Goal: Task Accomplishment & Management: Manage account settings

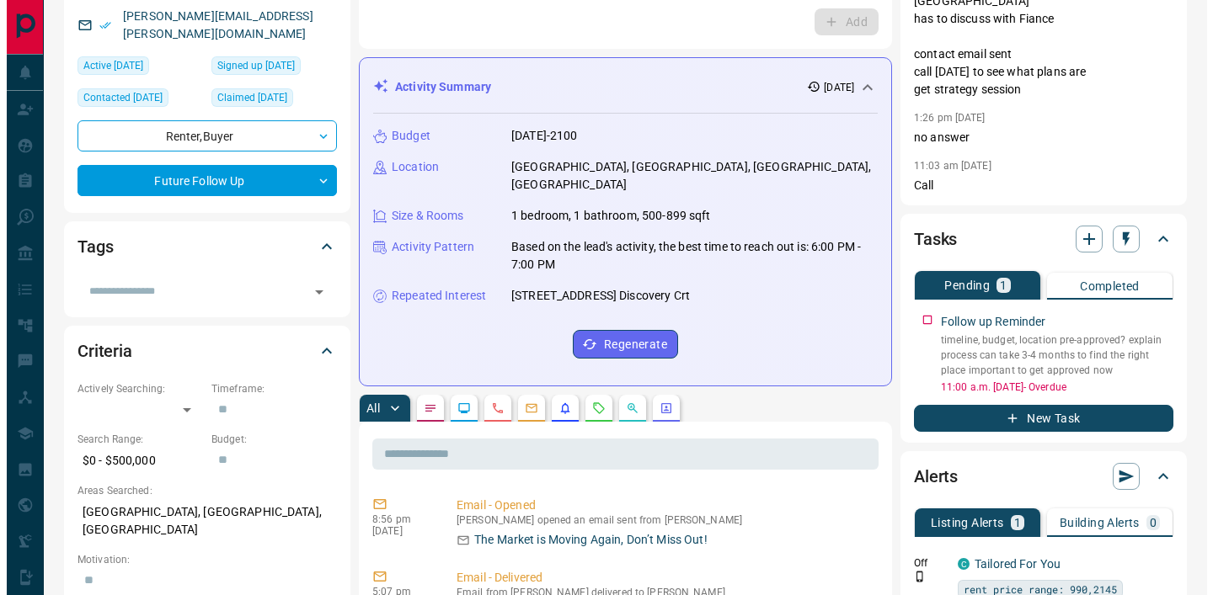
scroll to position [223, 0]
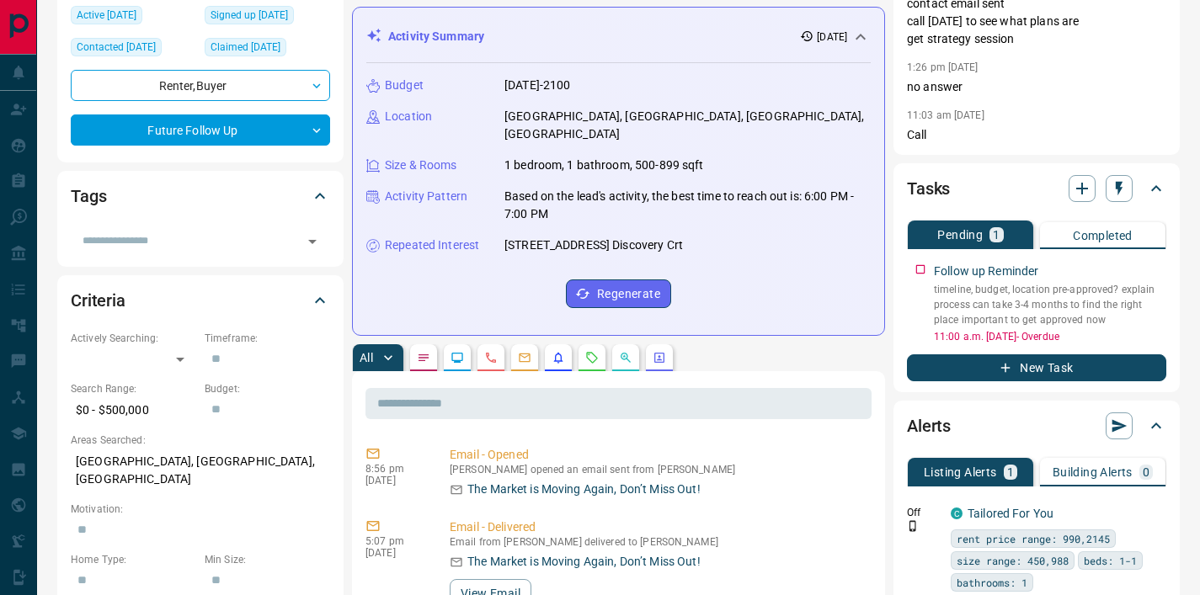
click at [1166, 246] on div "Tasks Pending 1 Completed Follow up Reminder timeline, budget, location pre-app…" at bounding box center [1036, 277] width 286 height 229
click at [1159, 260] on icon "button" at bounding box center [1155, 266] width 13 height 13
click at [1117, 277] on li "Edit" at bounding box center [1128, 281] width 74 height 25
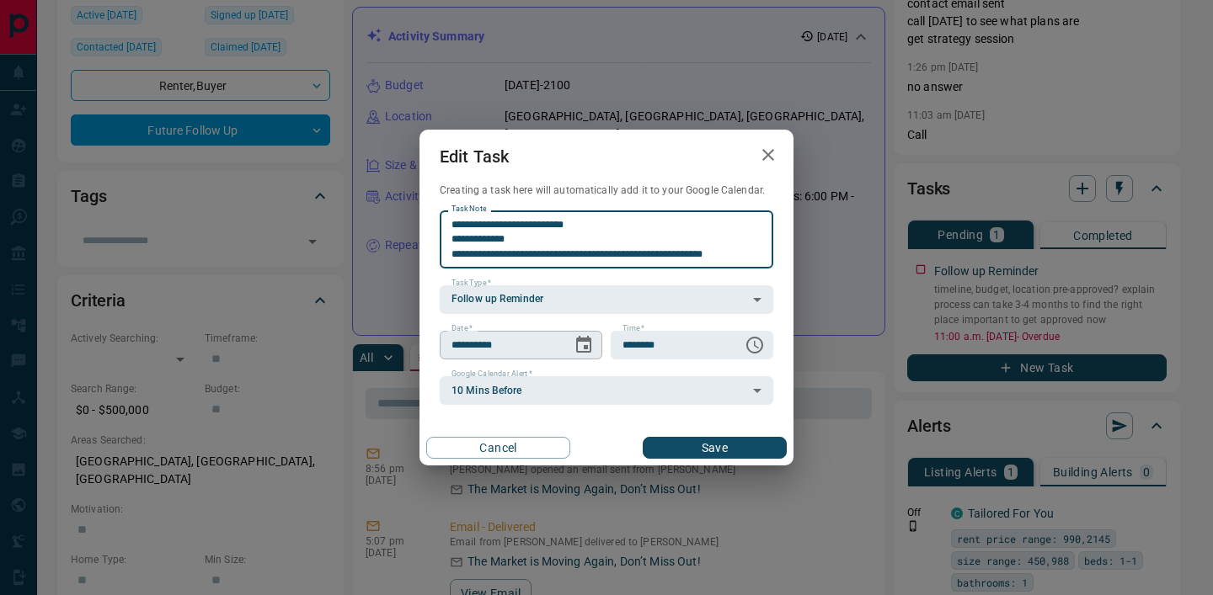
click at [587, 347] on icon "Choose date, selected date is Sep 15, 2025" at bounding box center [583, 344] width 15 height 17
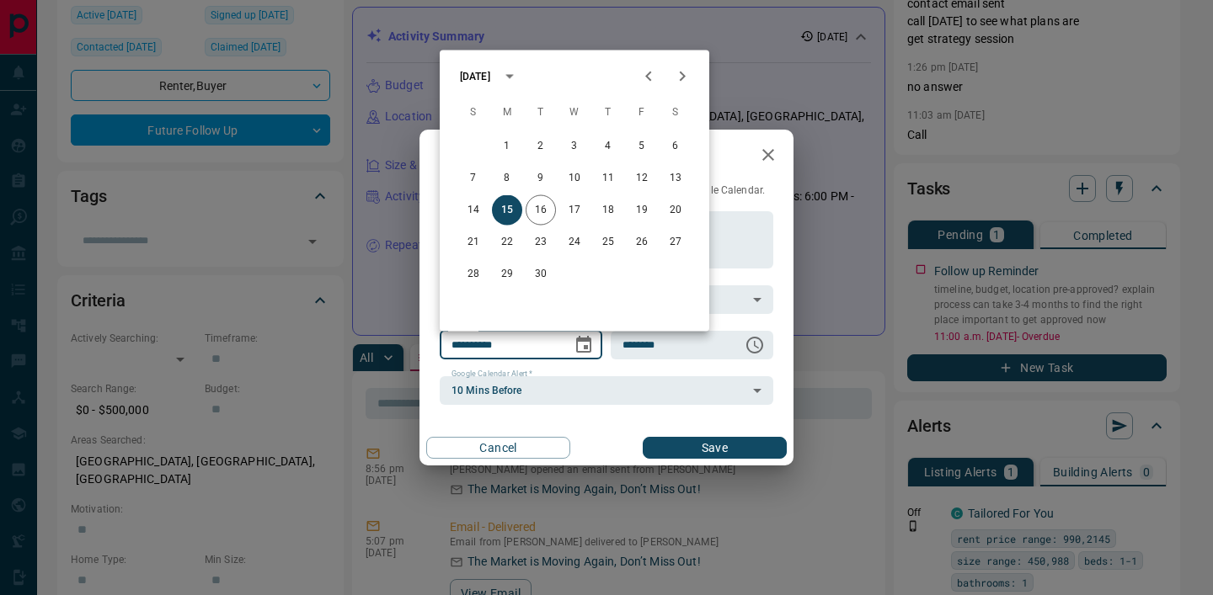
click at [672, 78] on icon "Next month" at bounding box center [682, 77] width 20 height 20
click at [579, 146] on button "1" at bounding box center [574, 146] width 30 height 30
type input "**********"
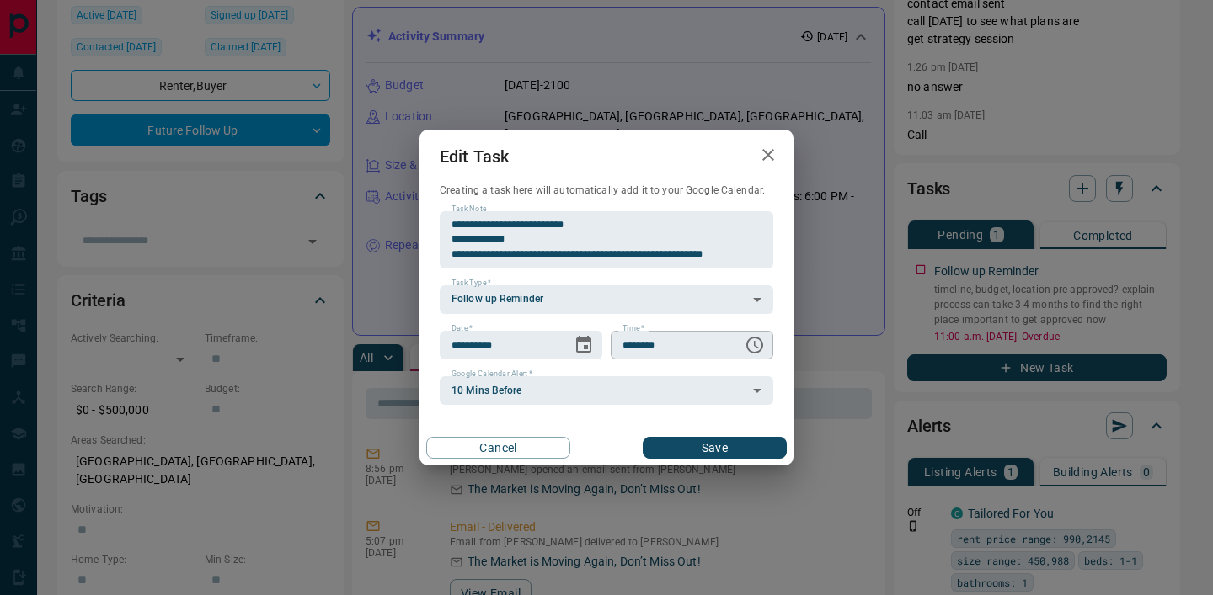
click at [752, 347] on icon "Choose time, selected time is 11:00 AM" at bounding box center [754, 345] width 20 height 20
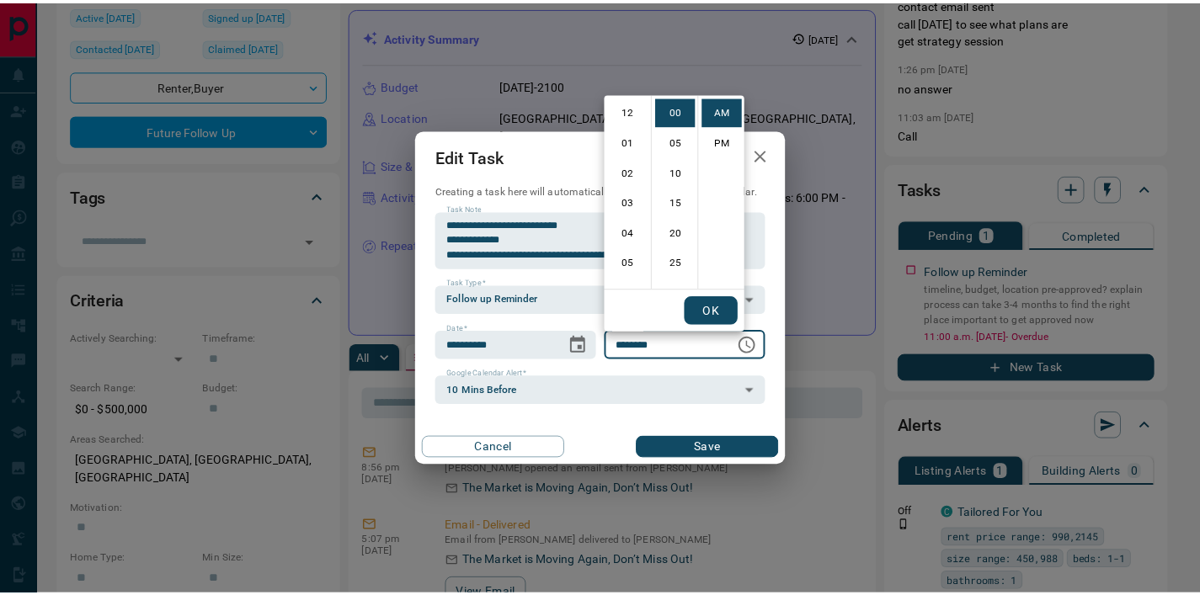
scroll to position [328, 0]
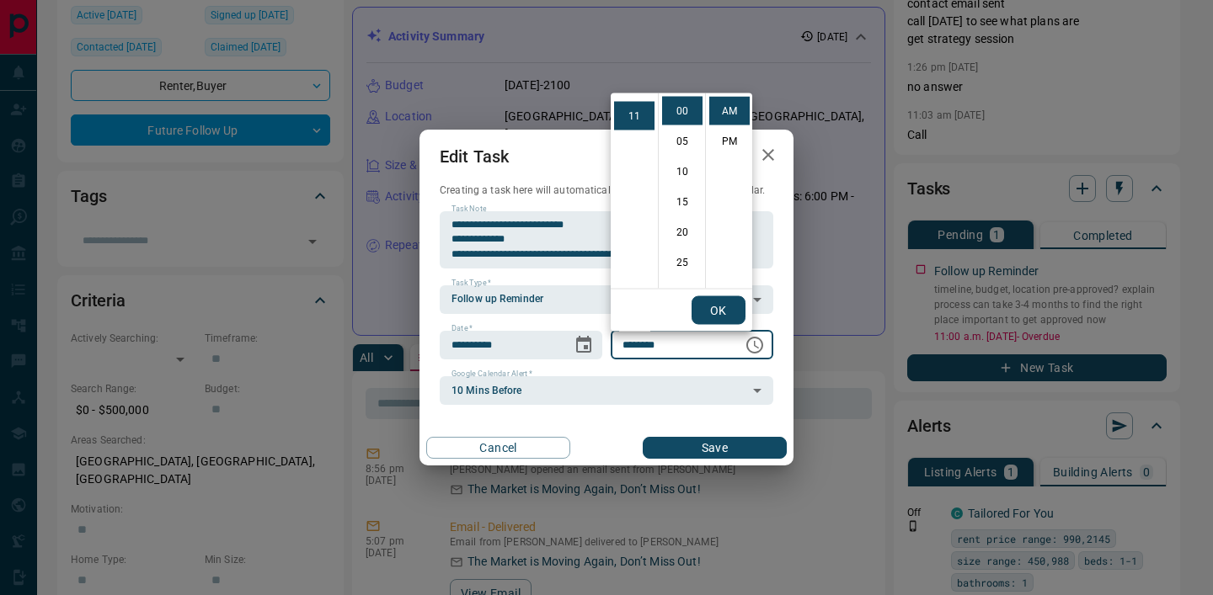
drag, startPoint x: 754, startPoint y: 339, endPoint x: 754, endPoint y: 359, distance: 19.4
click at [754, 339] on icon "Choose time, selected time is 11:00 AM" at bounding box center [754, 345] width 20 height 20
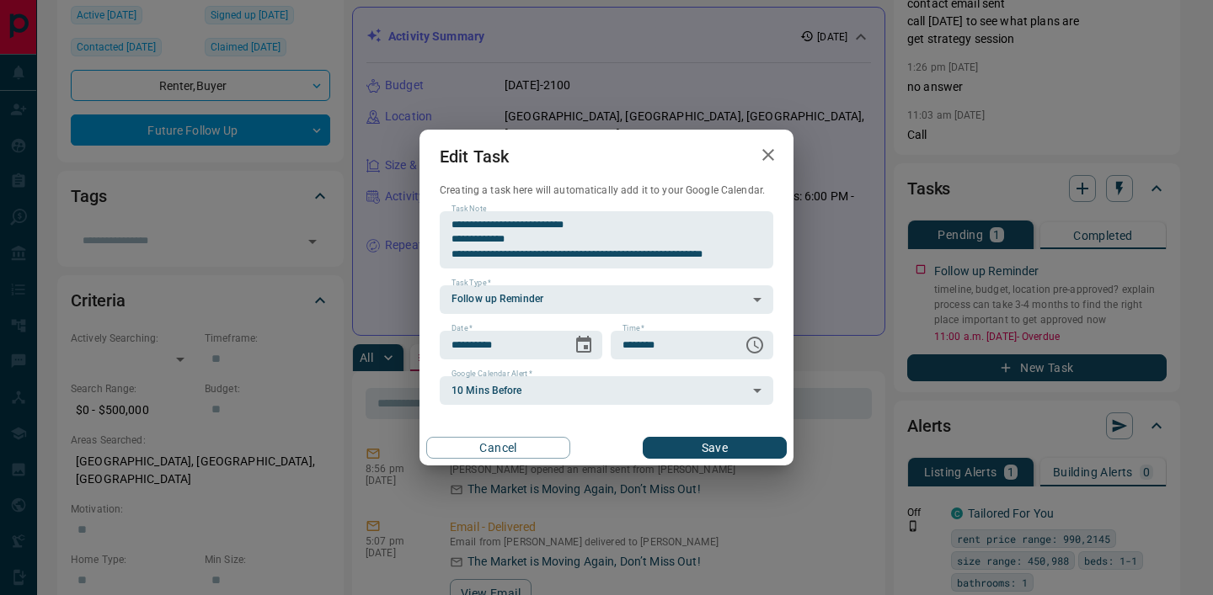
click at [734, 441] on button "Save" at bounding box center [714, 448] width 144 height 22
